Goal: Task Accomplishment & Management: Manage account settings

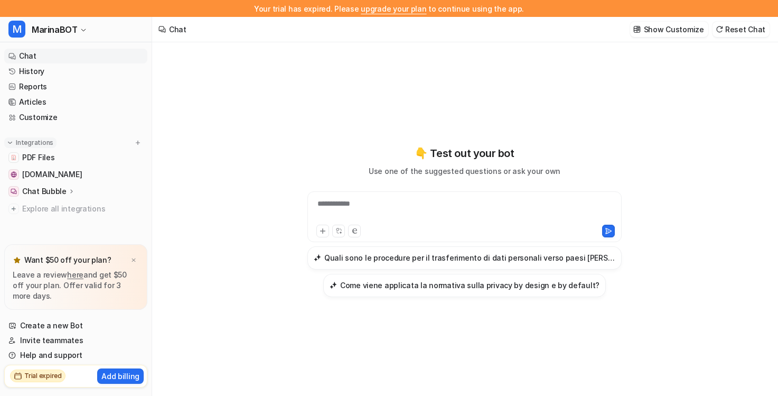
click at [23, 144] on p "Integrations" at bounding box center [34, 142] width 37 height 8
click at [134, 144] on img at bounding box center [137, 142] width 7 height 7
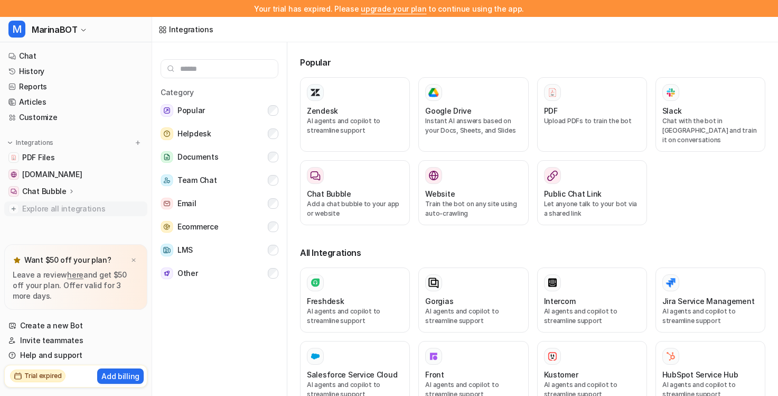
click at [68, 208] on span "Explore all integrations" at bounding box center [82, 208] width 121 height 17
click at [33, 152] on span "PDF Files" at bounding box center [38, 157] width 32 height 11
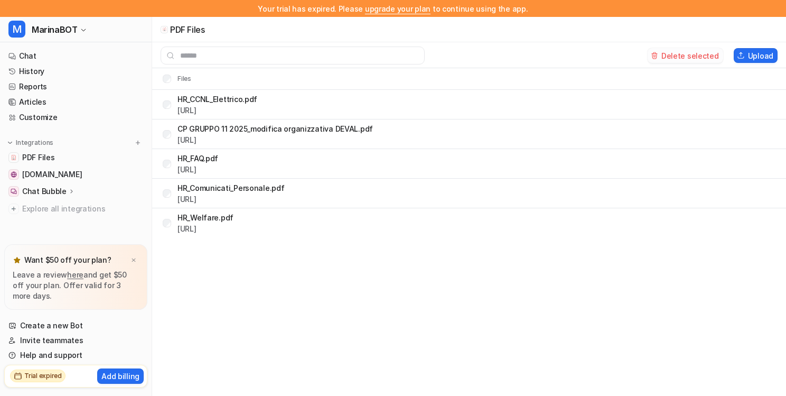
click at [683, 53] on button "Delete selected" at bounding box center [685, 55] width 76 height 15
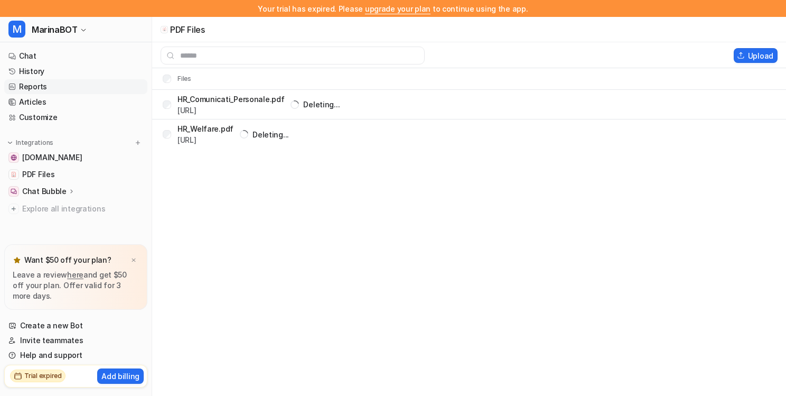
scroll to position [2, 0]
click at [65, 152] on span "[DOMAIN_NAME]" at bounding box center [52, 156] width 60 height 11
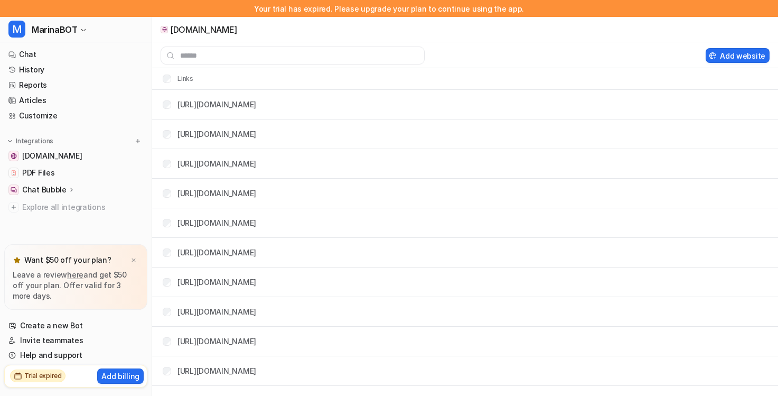
click at [171, 77] on th "Links" at bounding box center [174, 78] width 40 height 13
click at [659, 52] on button "Delete selected" at bounding box center [657, 55] width 76 height 15
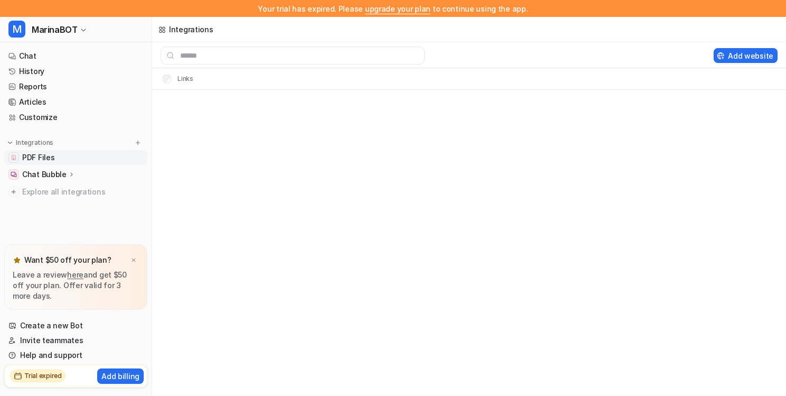
click at [31, 159] on span "PDF Files" at bounding box center [38, 157] width 32 height 11
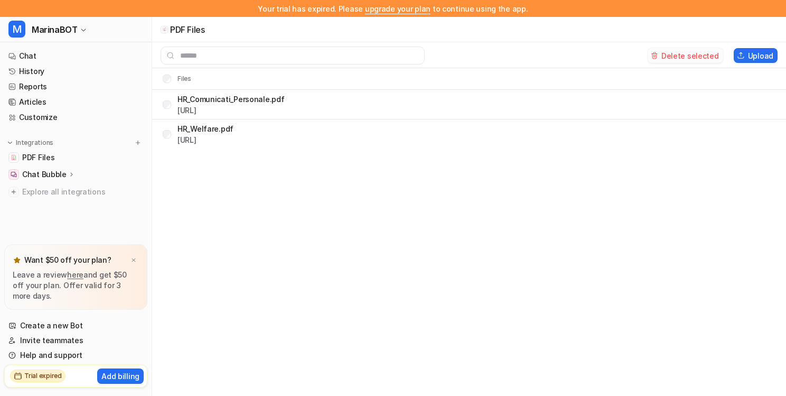
click at [695, 51] on button "Delete selected" at bounding box center [685, 55] width 76 height 15
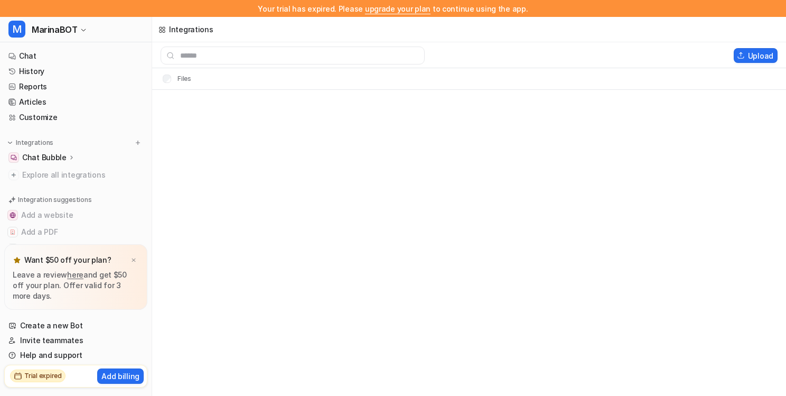
click at [34, 158] on p "Chat Bubble" at bounding box center [44, 157] width 44 height 11
